Goal: Task Accomplishment & Management: Manage account settings

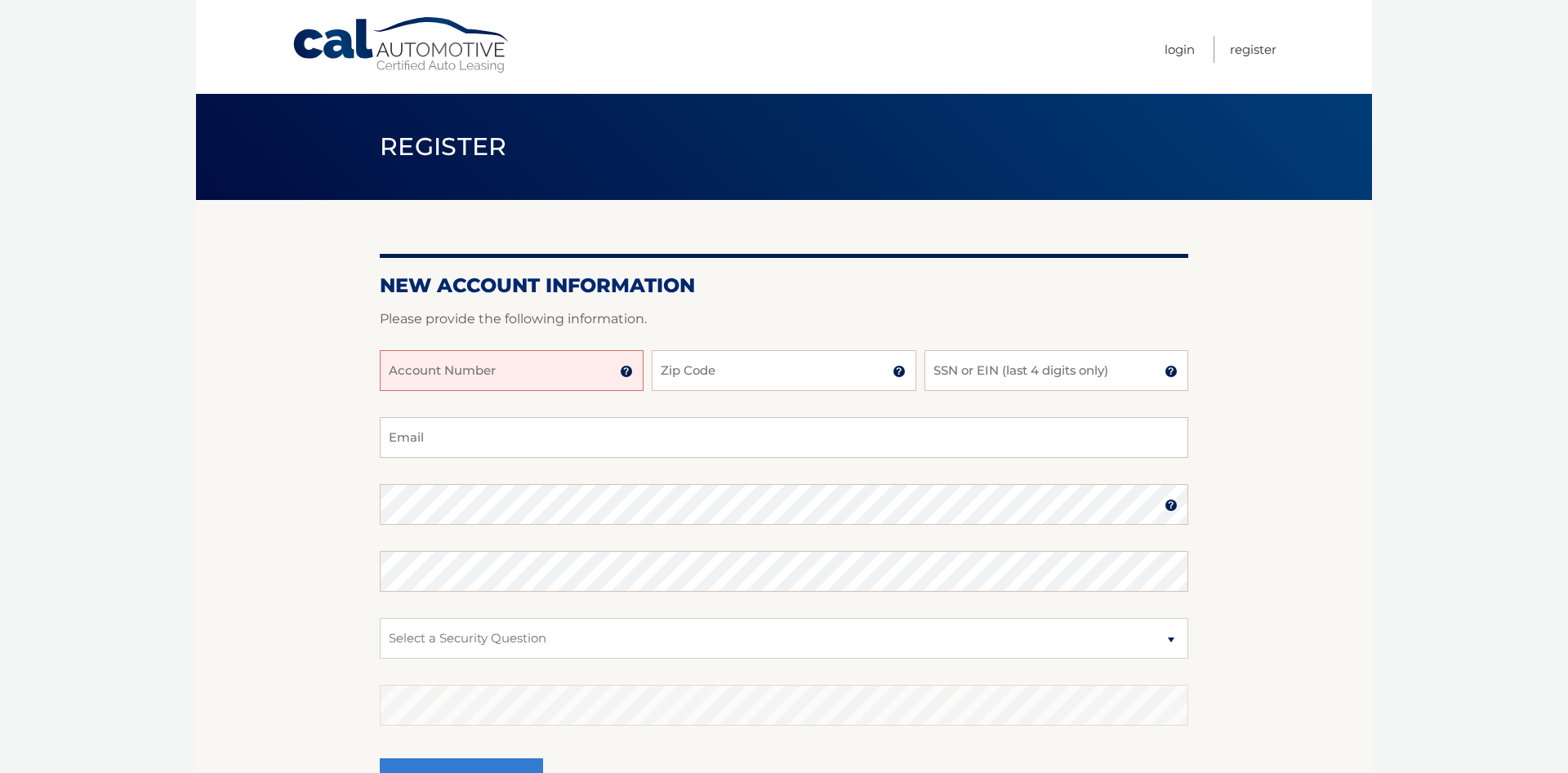
click at [552, 381] on input "Account Number" at bounding box center [512, 371] width 264 height 41
type input "44456002325"
click at [749, 363] on input "Zip Code" at bounding box center [784, 371] width 264 height 41
type input "33312"
click at [985, 374] on input "SSN or EIN (last 4 digits only)" at bounding box center [1056, 371] width 264 height 41
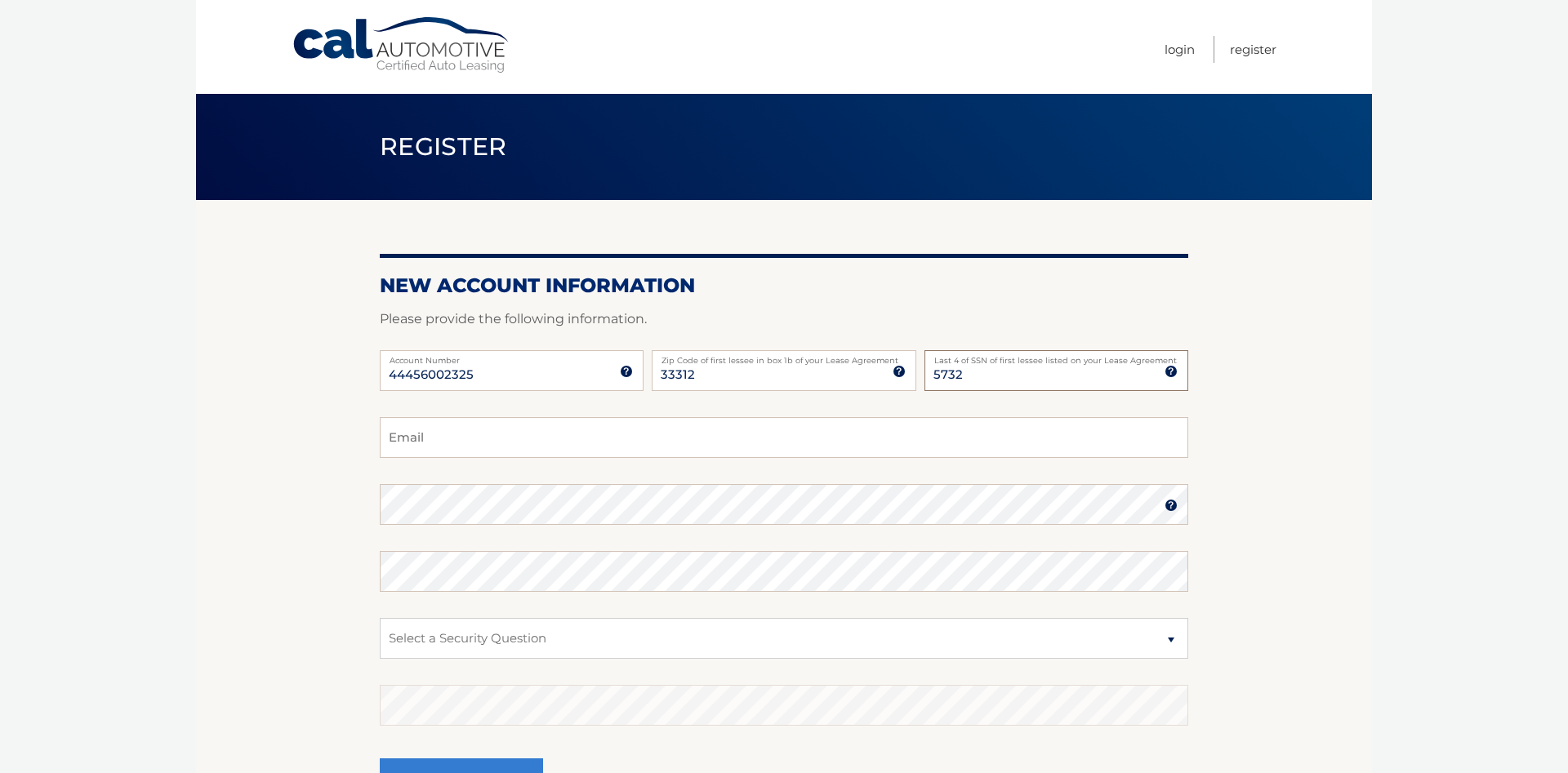
type input "5732"
click at [854, 424] on input "Email" at bounding box center [784, 438] width 809 height 41
type input "[EMAIL_ADDRESS][DOMAIN_NAME]"
click at [1170, 501] on img at bounding box center [1171, 506] width 13 height 13
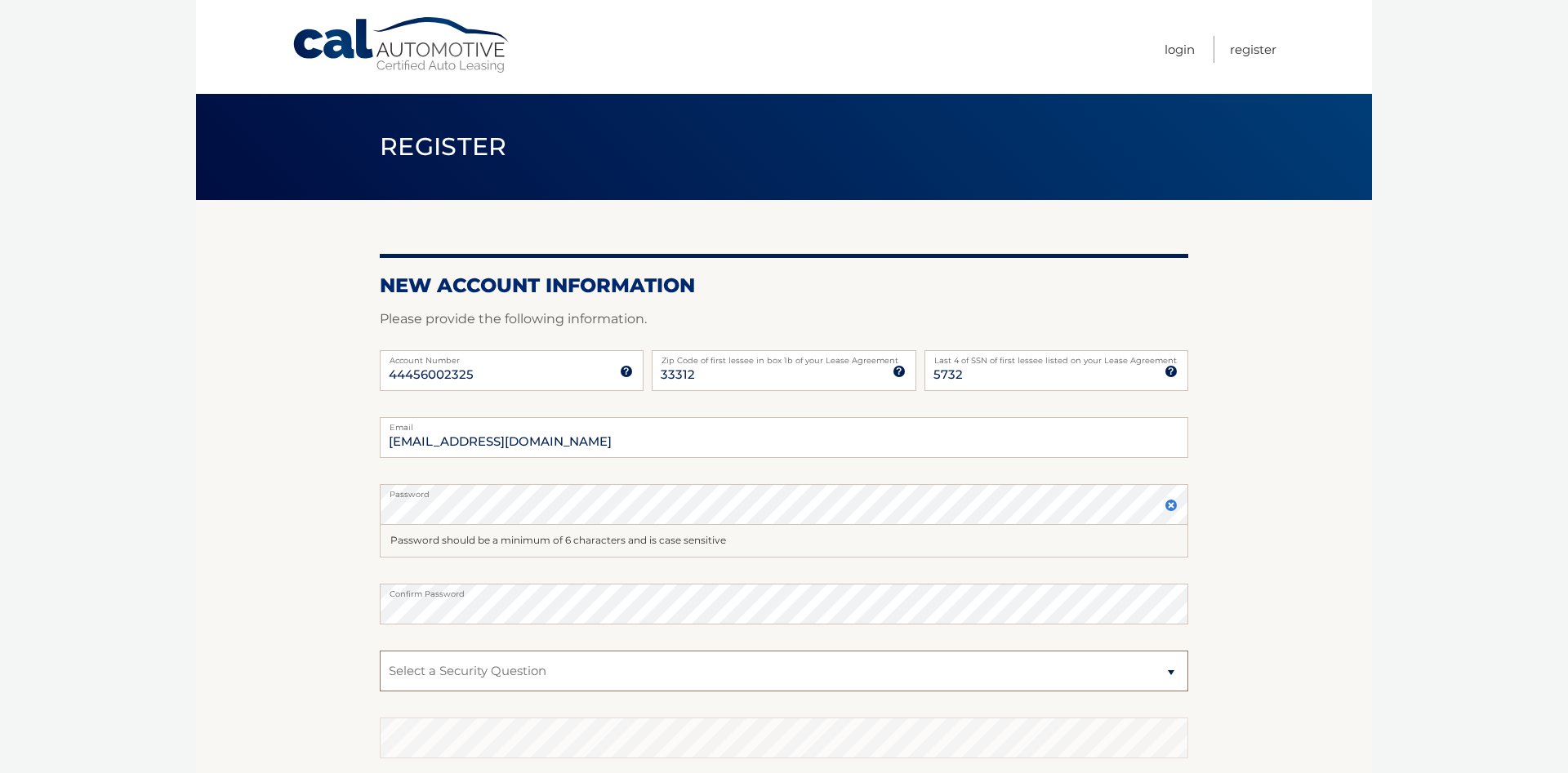
click at [380, 651] on select "Select a Security Question What was the name of your elementary school? What is…" at bounding box center [784, 671] width 809 height 41
select select "3"
click option "What street did you live on in the third grade?" at bounding box center [0, 0] width 0 height 0
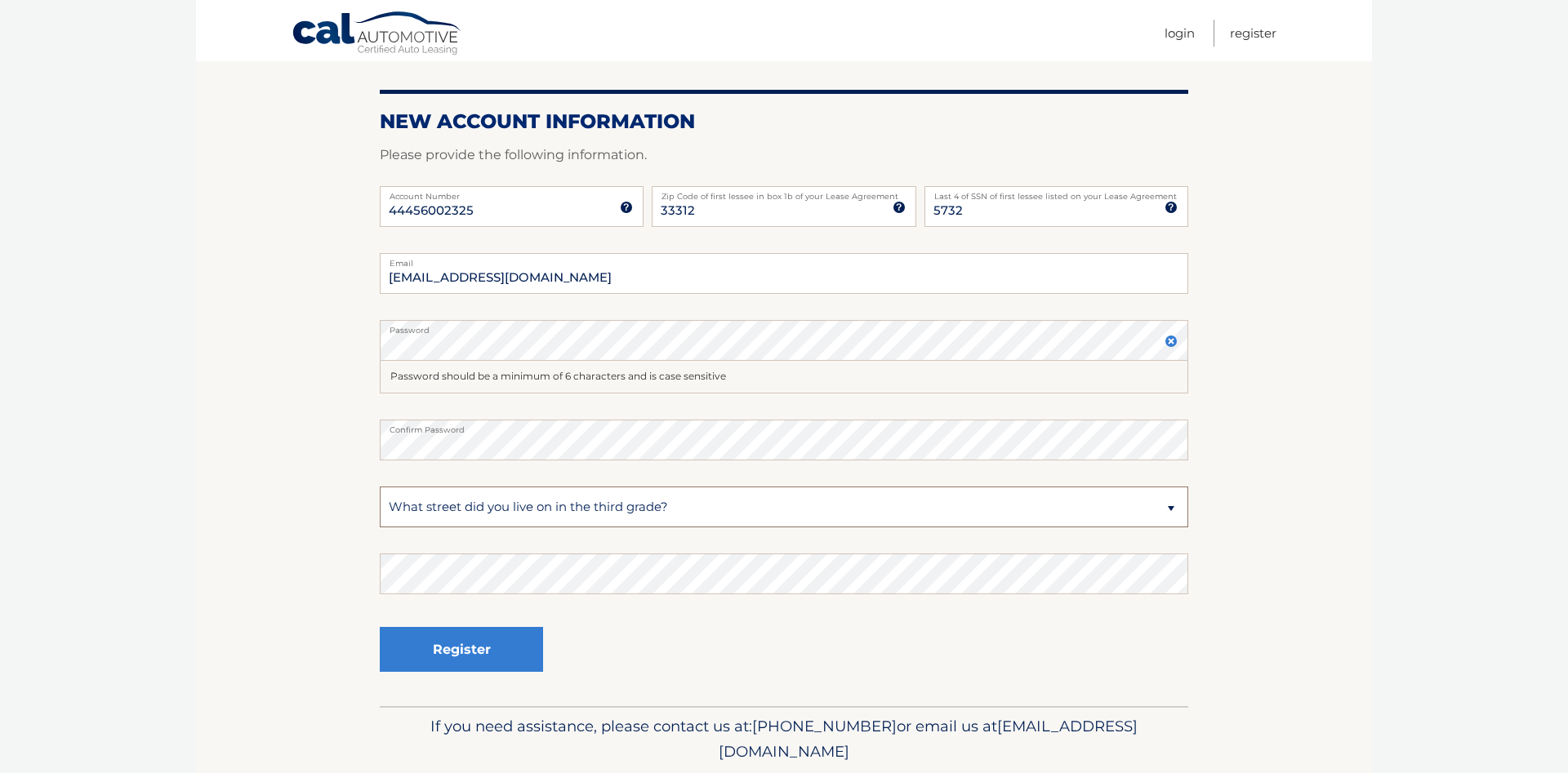
scroll to position [167, 0]
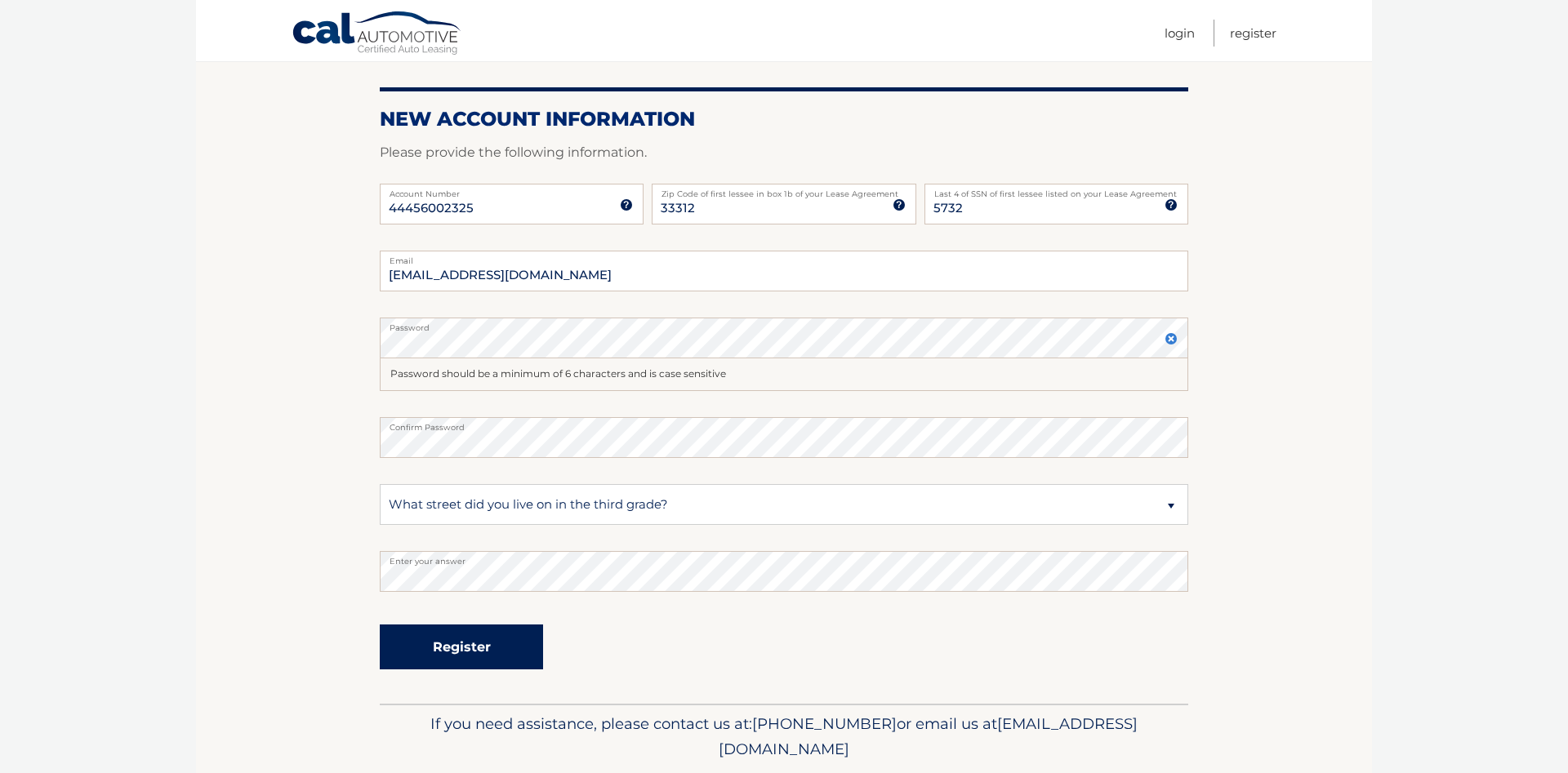
click at [435, 639] on button "Register" at bounding box center [462, 647] width 163 height 45
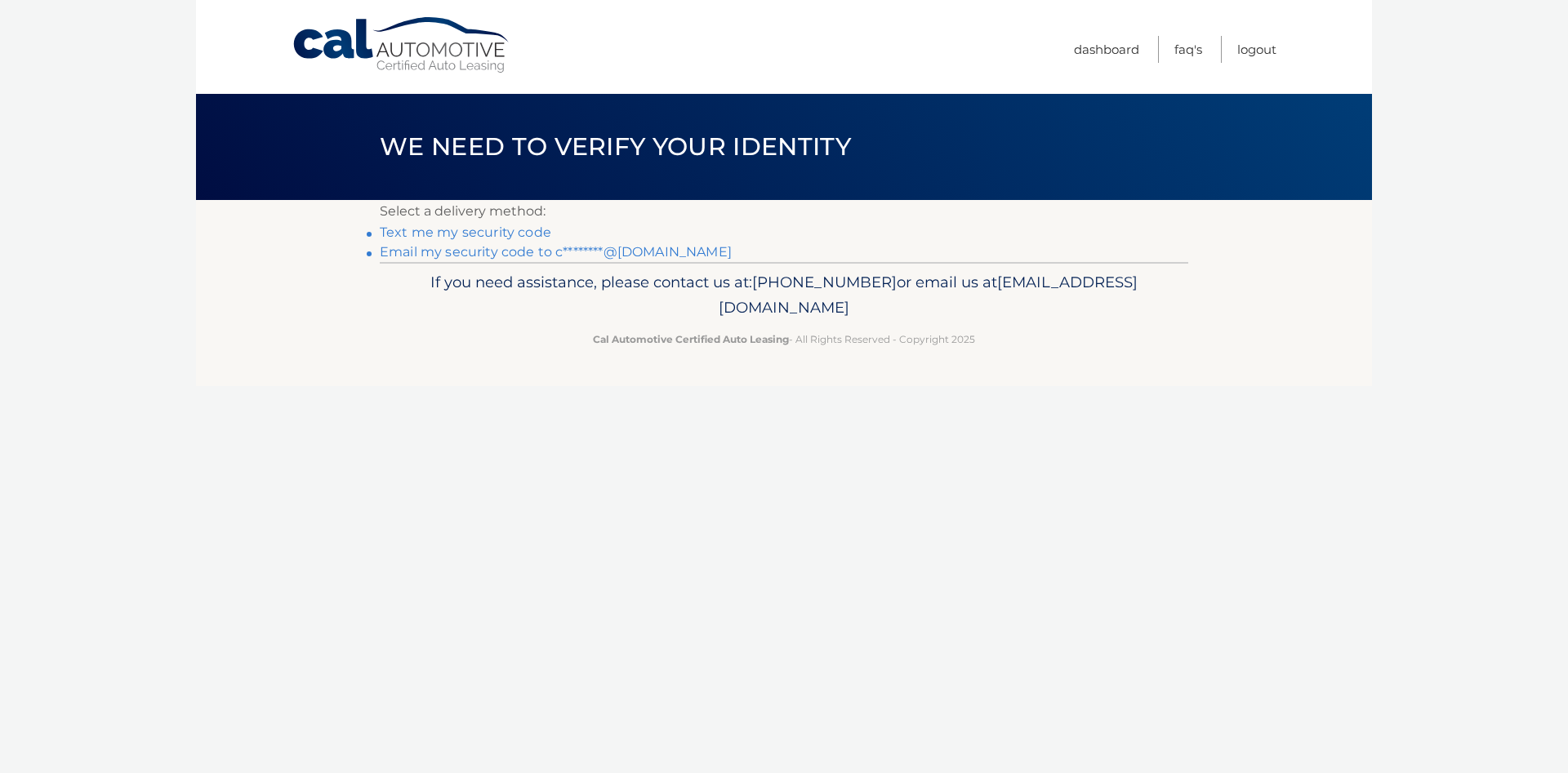
click at [441, 252] on link "Email my security code to c********@yahoo.com" at bounding box center [556, 252] width 352 height 16
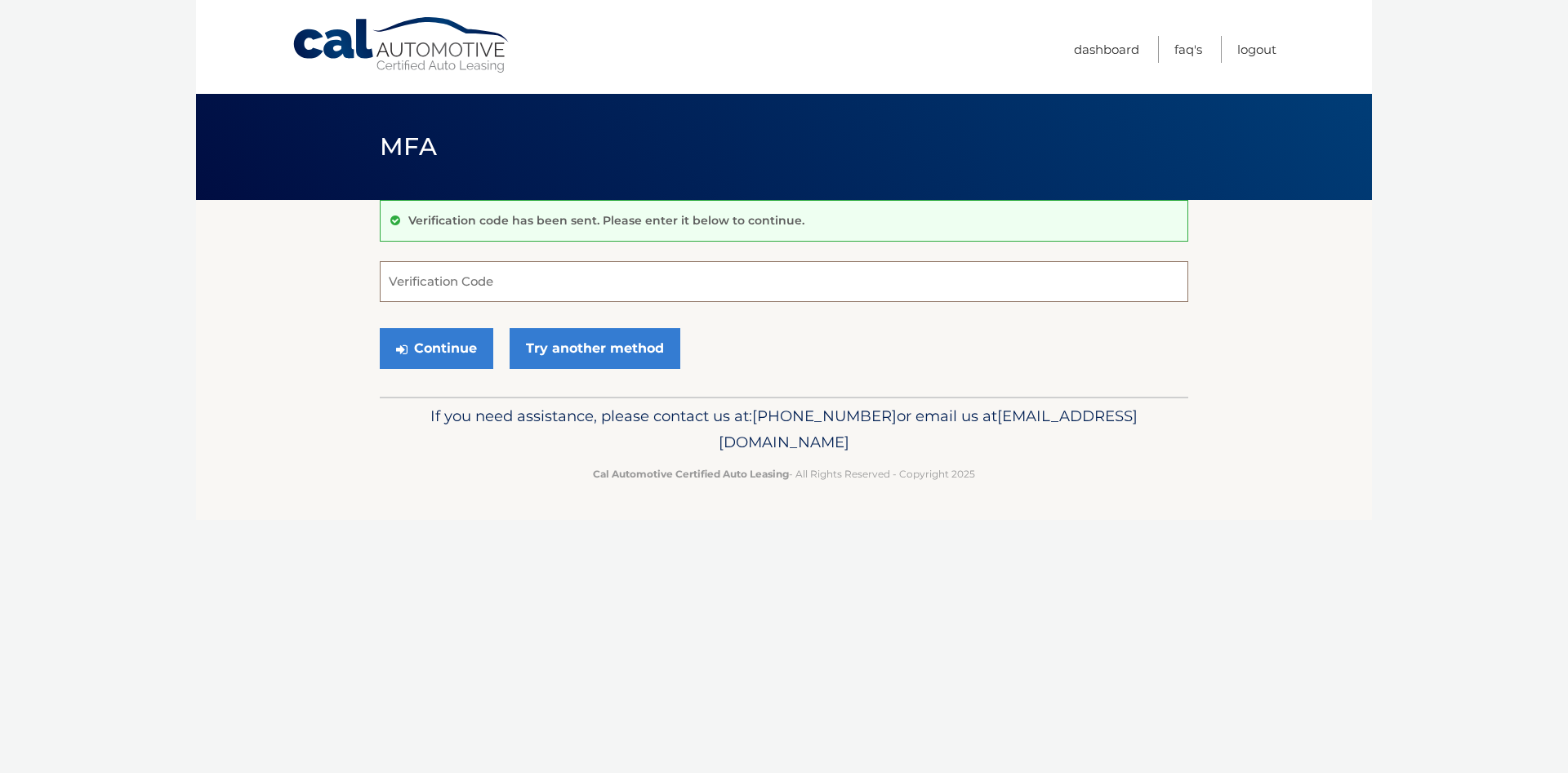
click at [430, 288] on input "Verification Code" at bounding box center [784, 281] width 809 height 41
type input "250979"
click at [449, 341] on button "Continue" at bounding box center [437, 348] width 114 height 41
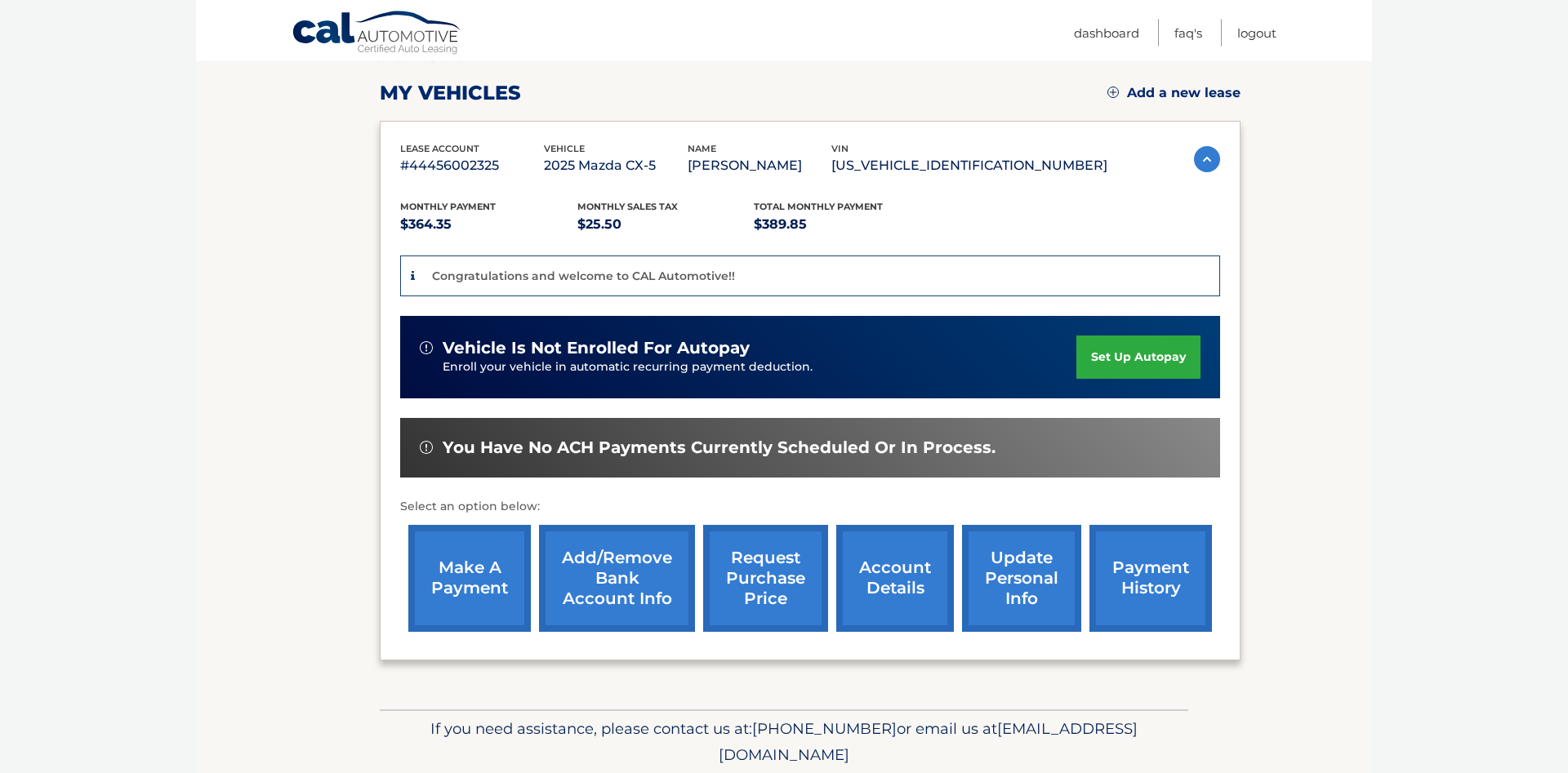
scroll to position [318, 0]
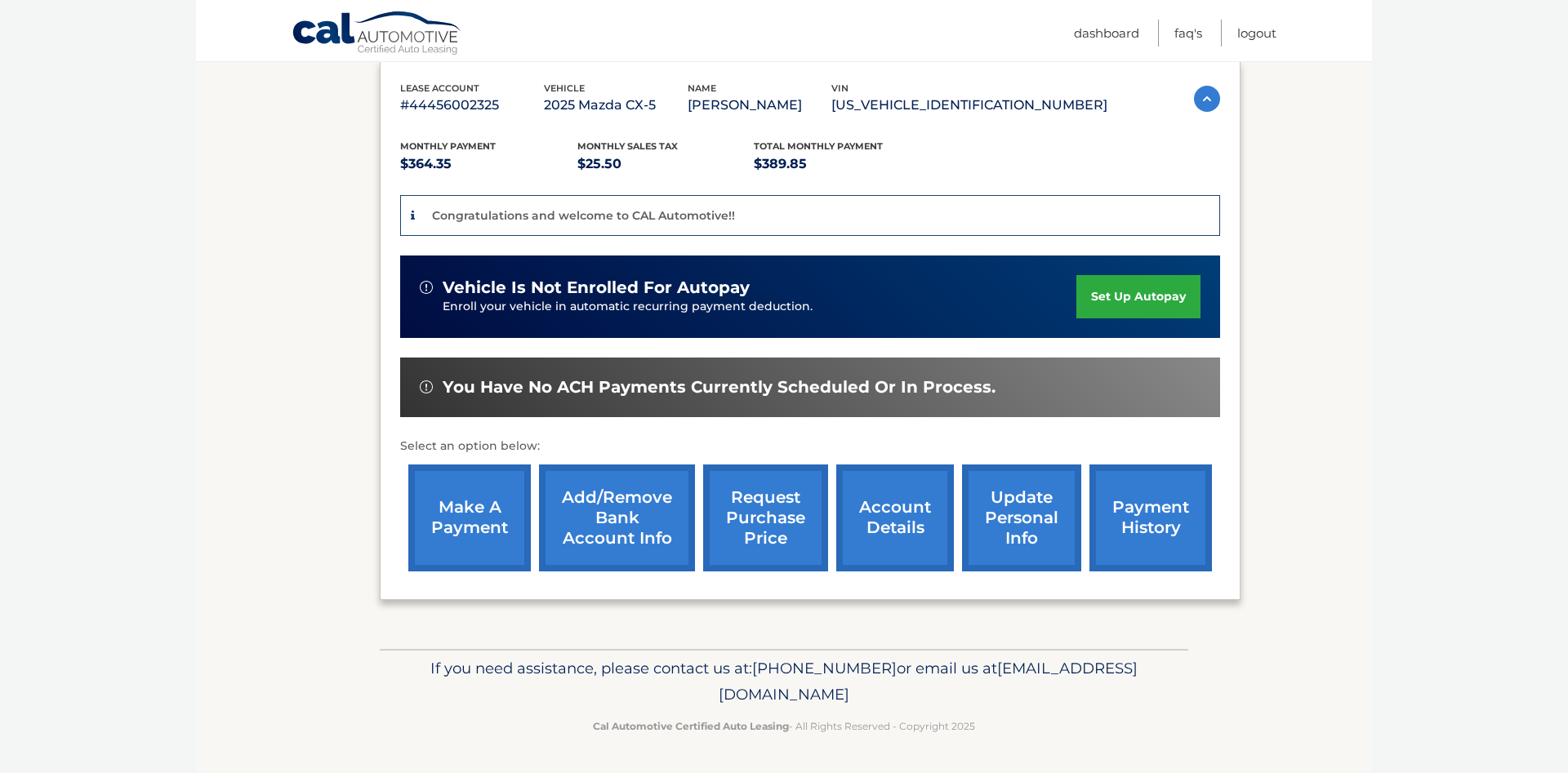
click at [840, 531] on link "account details" at bounding box center [895, 517] width 117 height 107
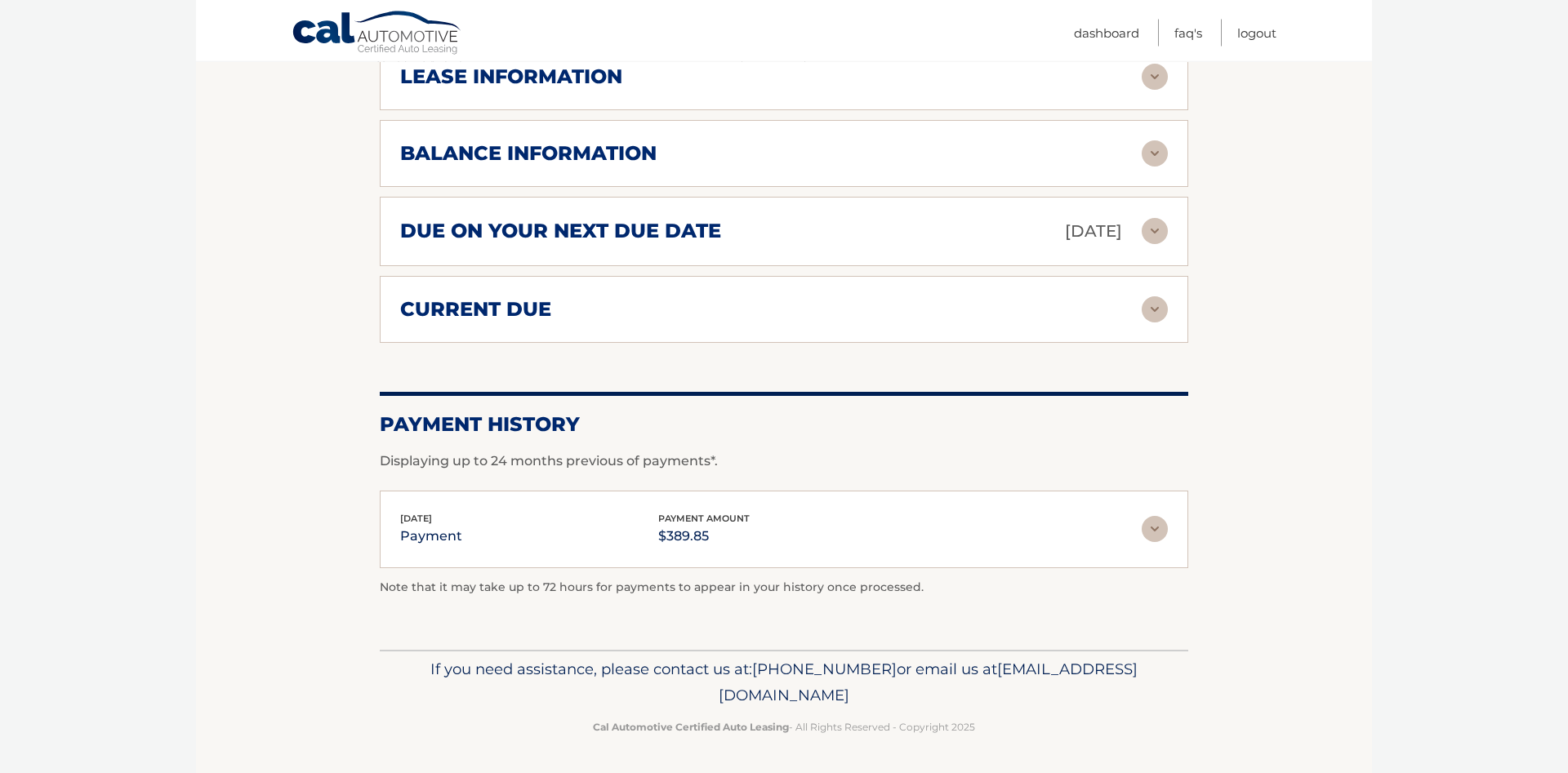
scroll to position [1000, 0]
click at [1151, 532] on img at bounding box center [1155, 529] width 27 height 27
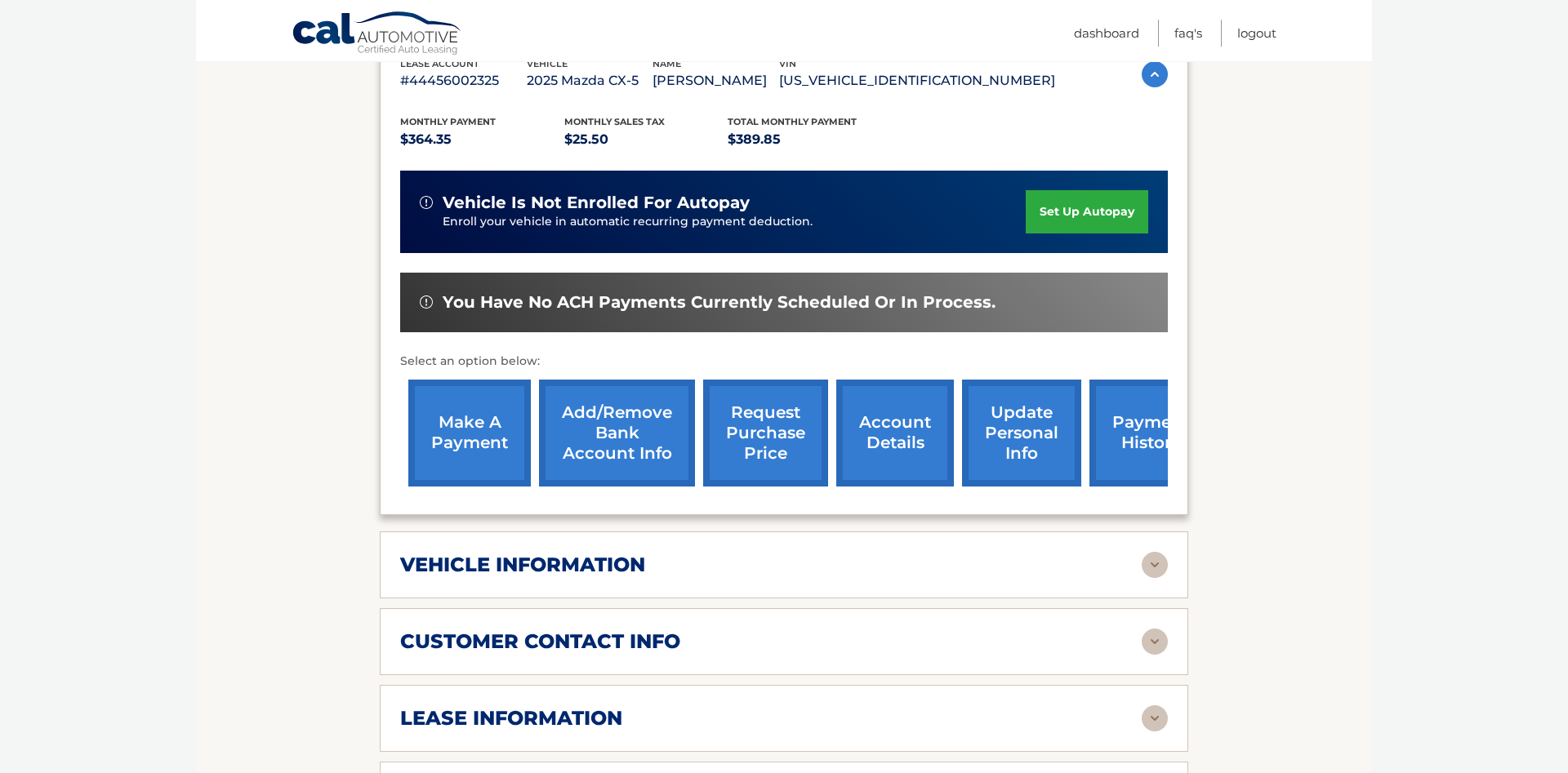
scroll to position [267, 0]
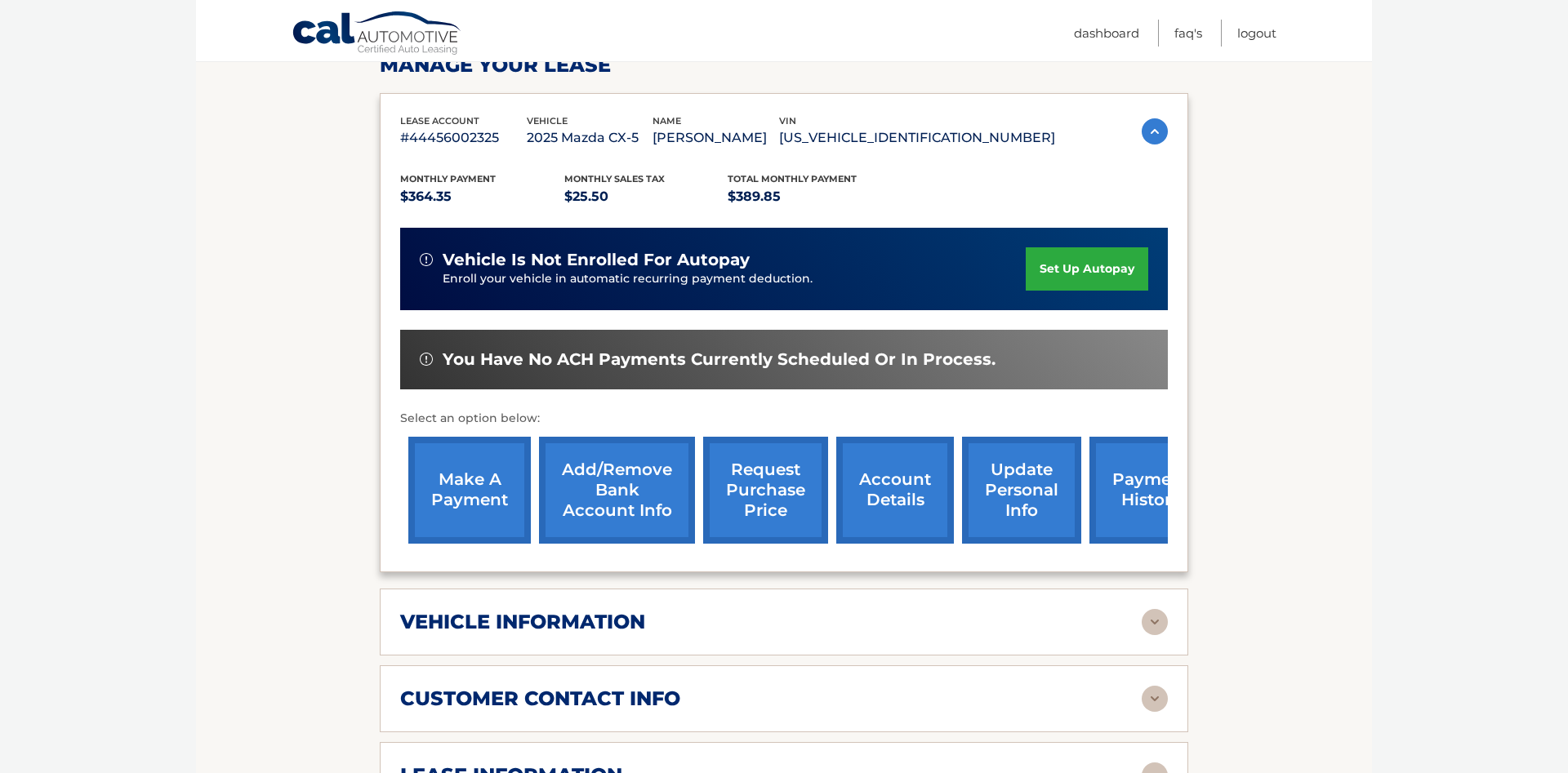
click at [474, 537] on link "make a payment" at bounding box center [470, 490] width 123 height 107
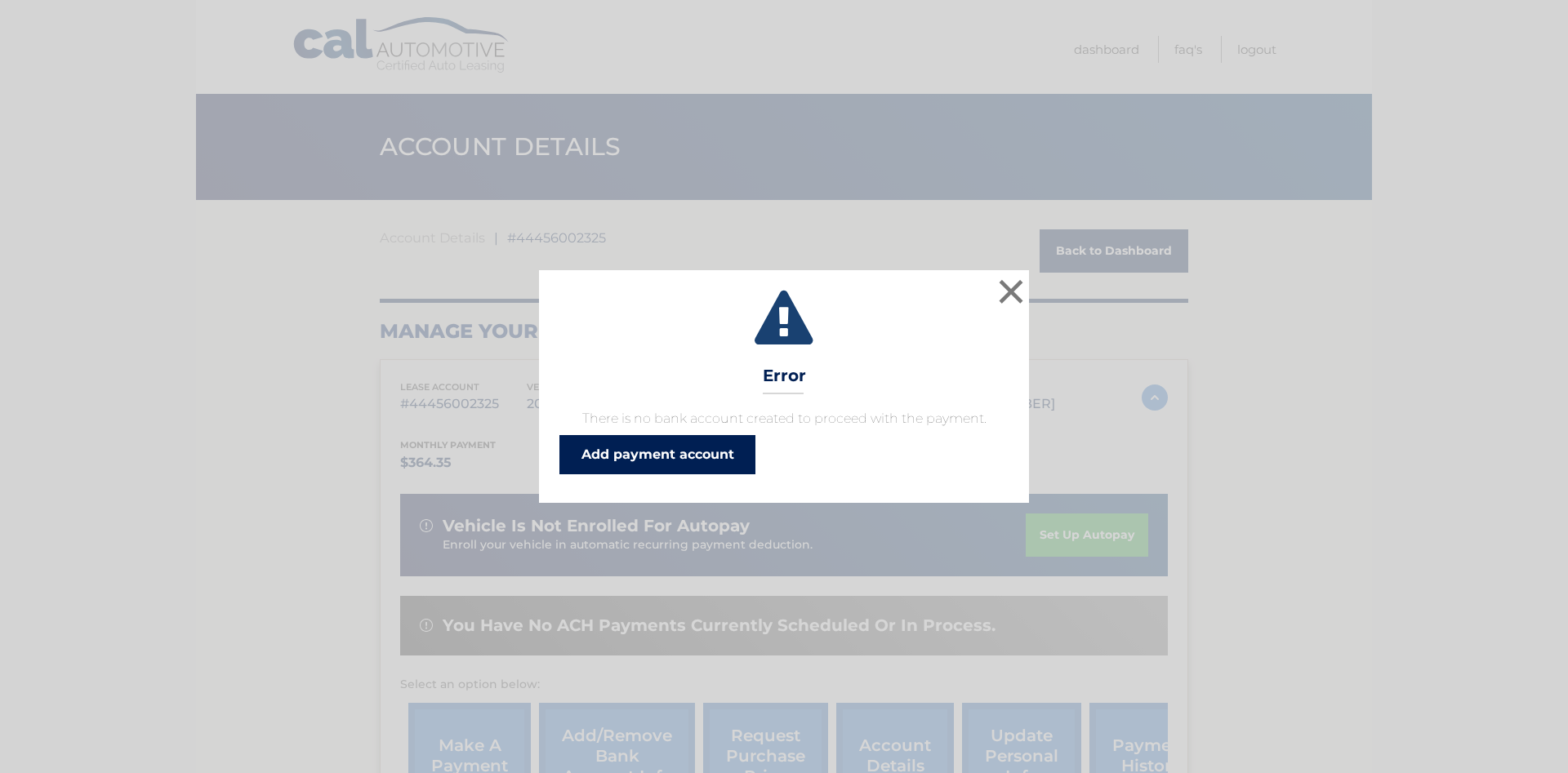
click at [685, 463] on link "Add payment account" at bounding box center [658, 454] width 196 height 39
click at [1020, 291] on button "×" at bounding box center [1011, 292] width 33 height 33
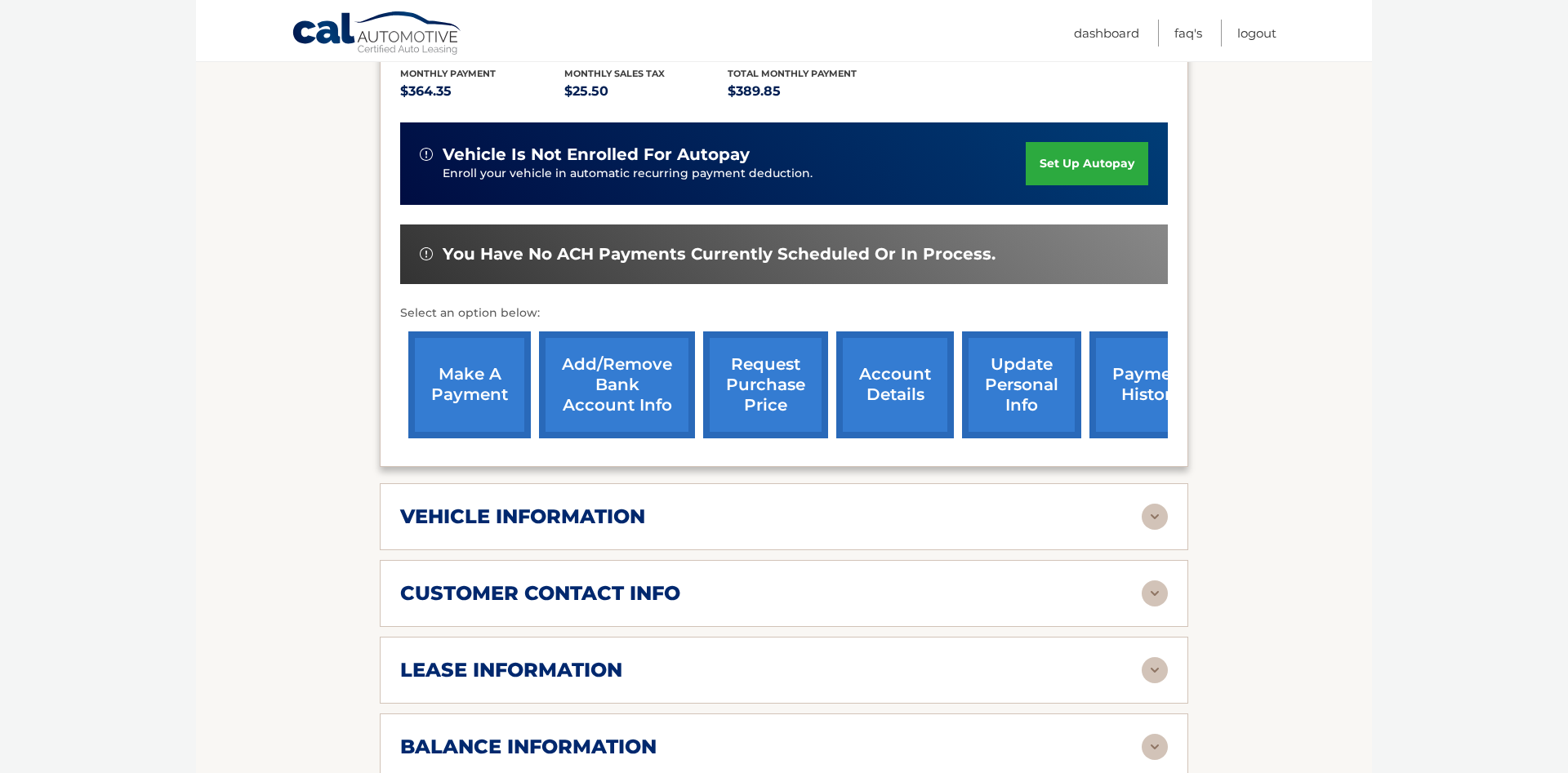
scroll to position [417, 0]
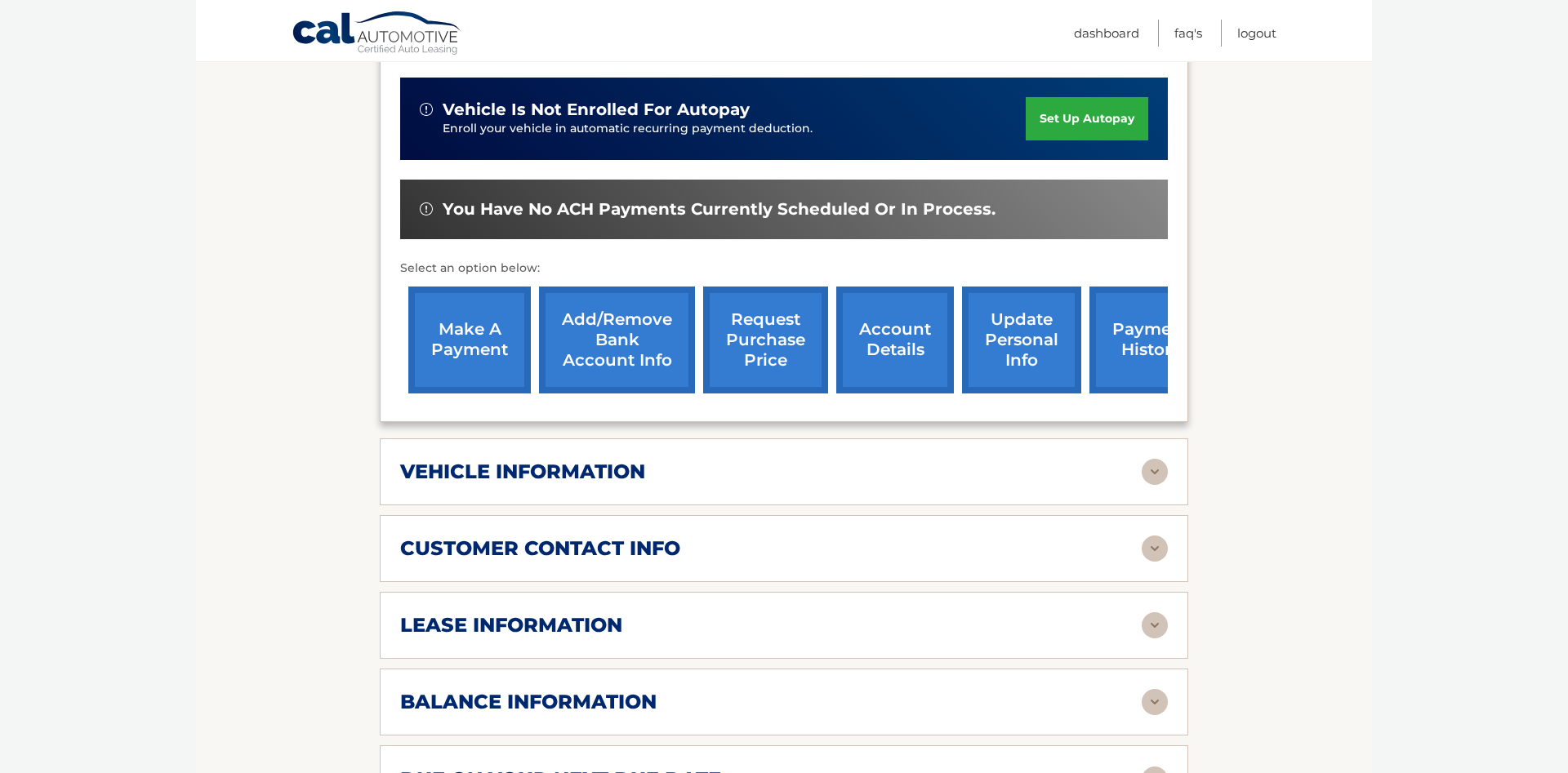
click at [1150, 638] on img at bounding box center [1155, 626] width 27 height 27
